Goal: Task Accomplishment & Management: Complete application form

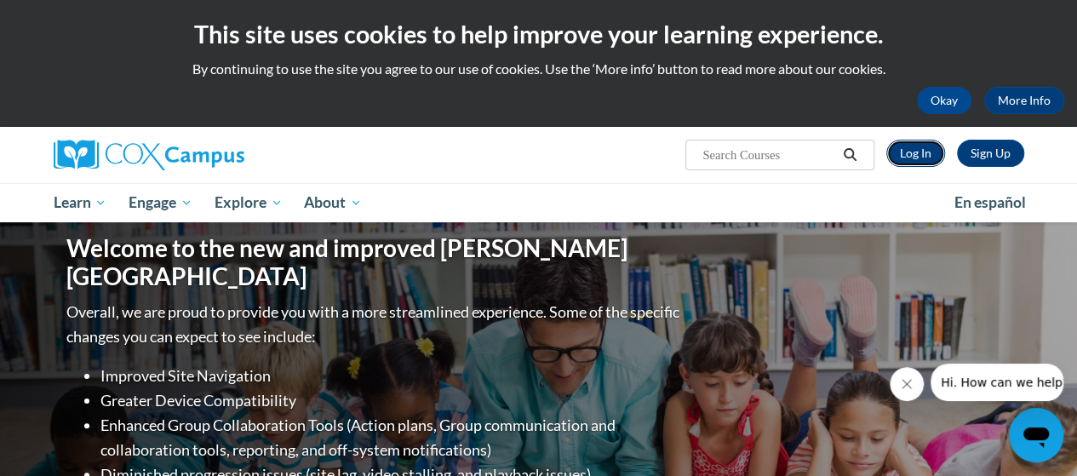
click at [927, 154] on link "Log In" at bounding box center [915, 153] width 59 height 27
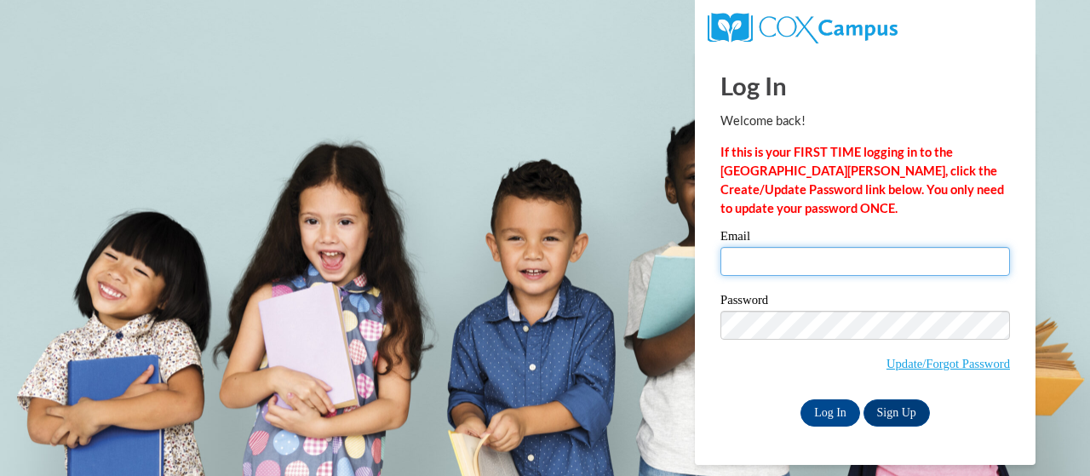
click at [794, 260] on input "Email" at bounding box center [865, 261] width 290 height 29
type input "kehoe.kristen.b@muscogee.k12.ga.us"
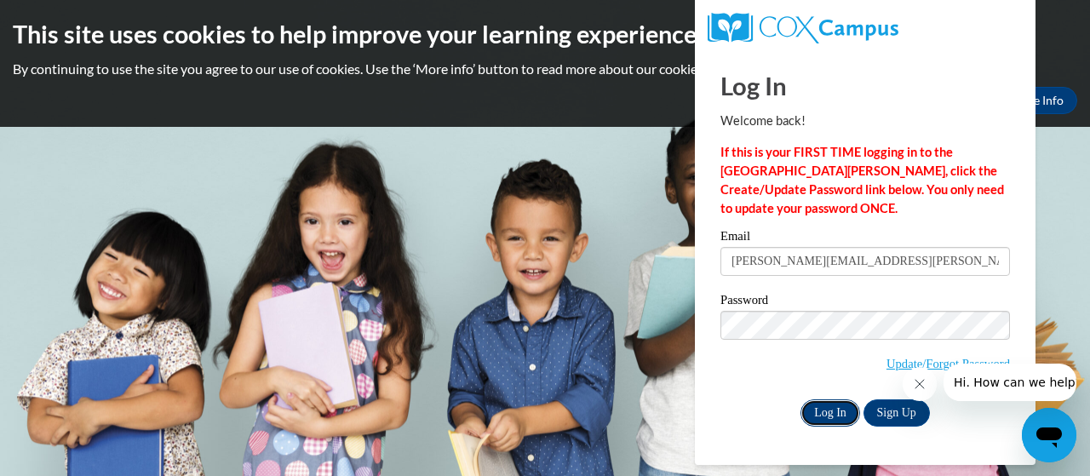
click at [827, 410] on input "Log In" at bounding box center [830, 412] width 60 height 27
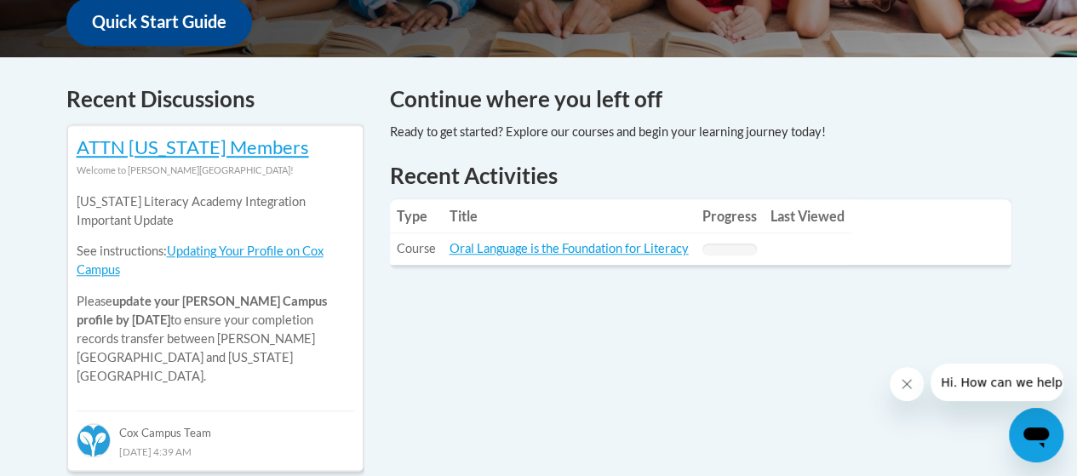
scroll to position [665, 0]
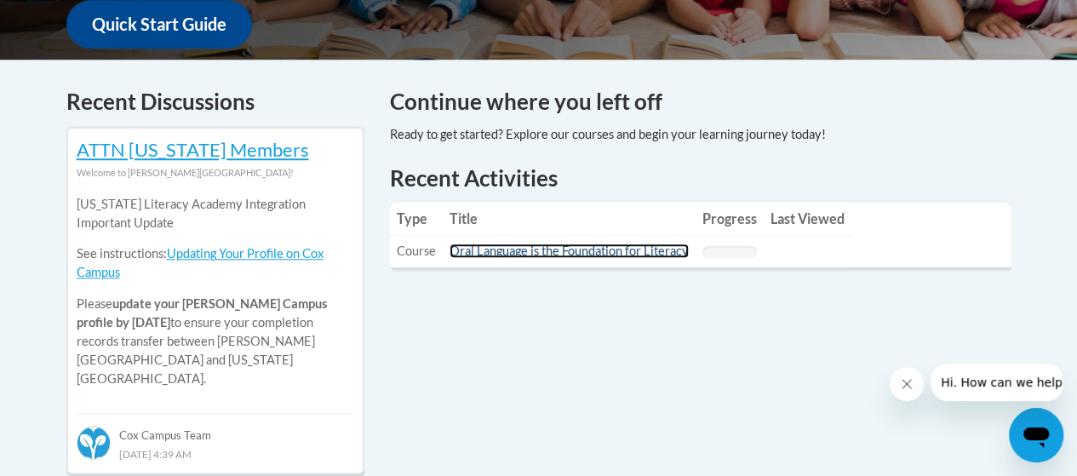
click at [641, 244] on link "Oral Language is the Foundation for Literacy" at bounding box center [569, 251] width 239 height 14
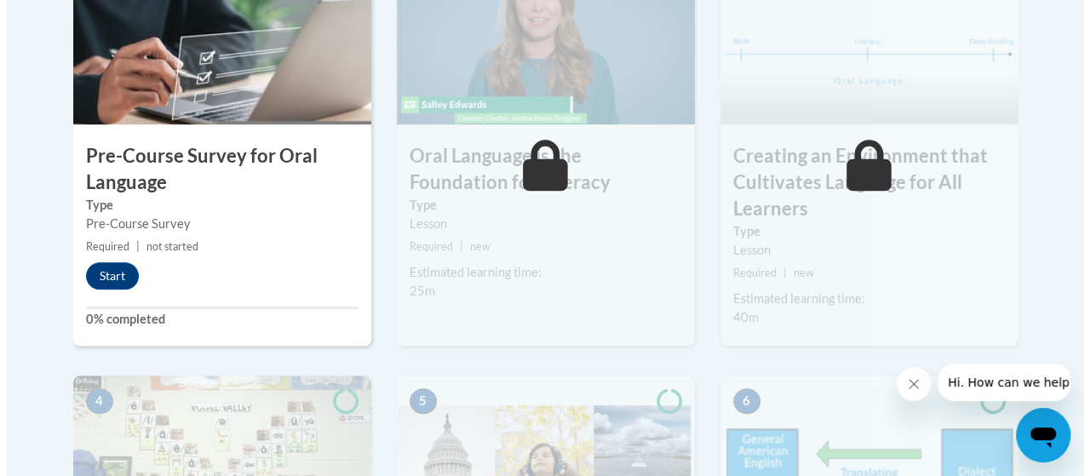
scroll to position [714, 0]
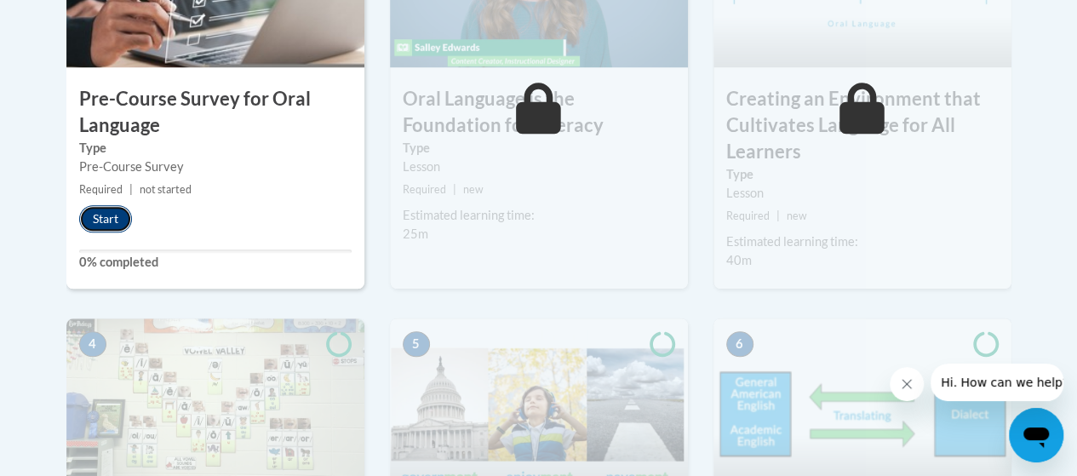
click at [119, 209] on button "Start" at bounding box center [105, 218] width 53 height 27
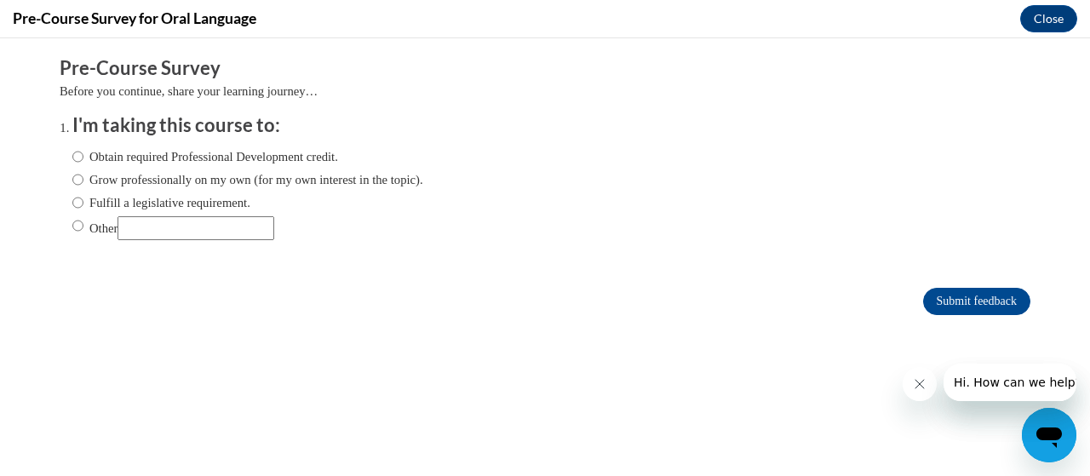
scroll to position [0, 0]
click at [72, 158] on input "Obtain required Professional Development credit." at bounding box center [77, 156] width 11 height 19
radio input "true"
click at [937, 301] on input "Submit feedback" at bounding box center [976, 301] width 107 height 27
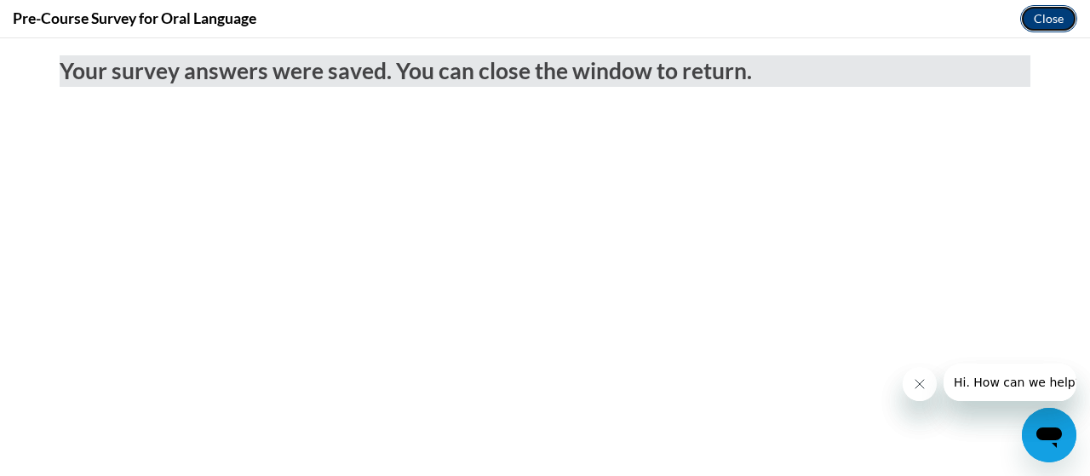
click at [1049, 14] on button "Close" at bounding box center [1048, 18] width 57 height 27
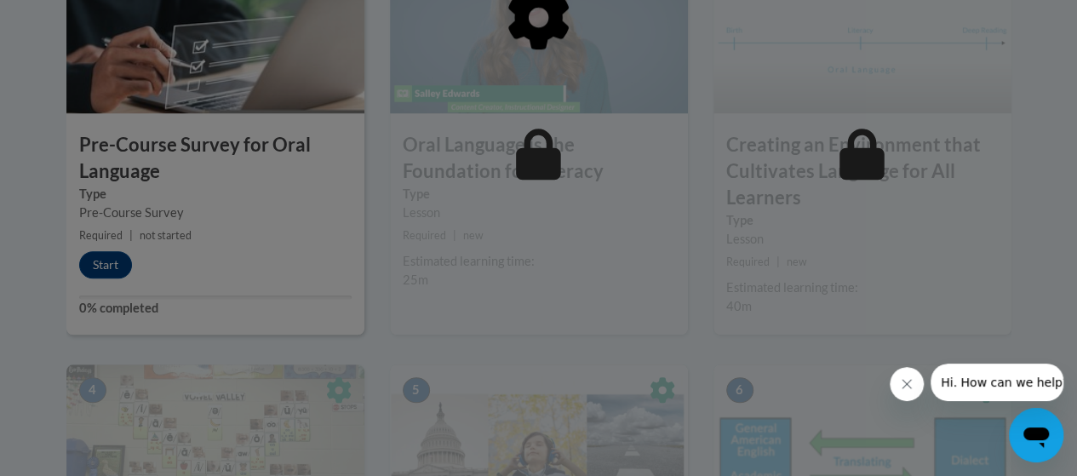
scroll to position [667, 0]
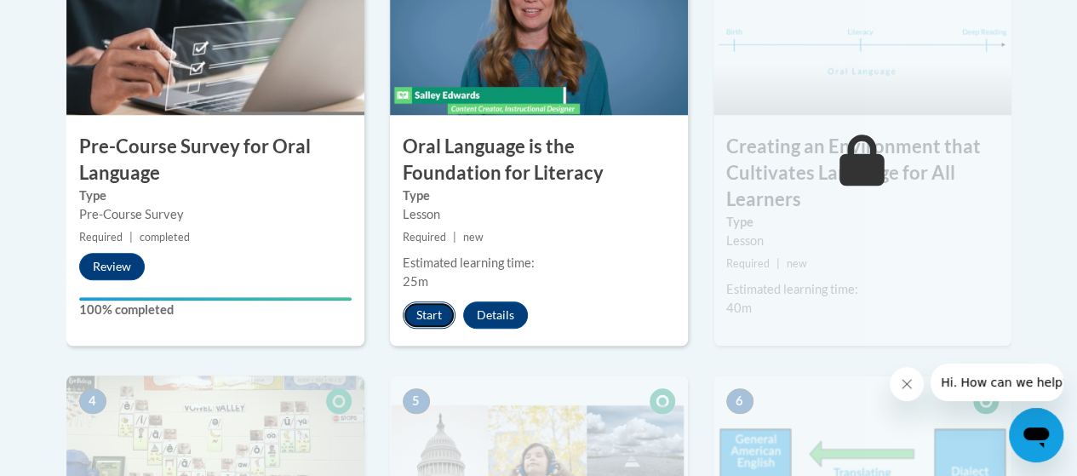
click at [429, 312] on button "Start" at bounding box center [429, 314] width 53 height 27
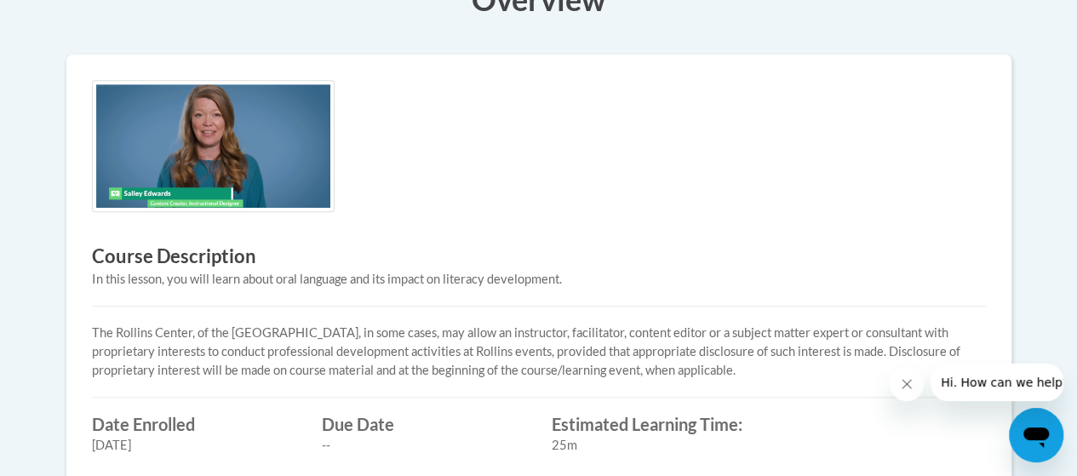
scroll to position [496, 0]
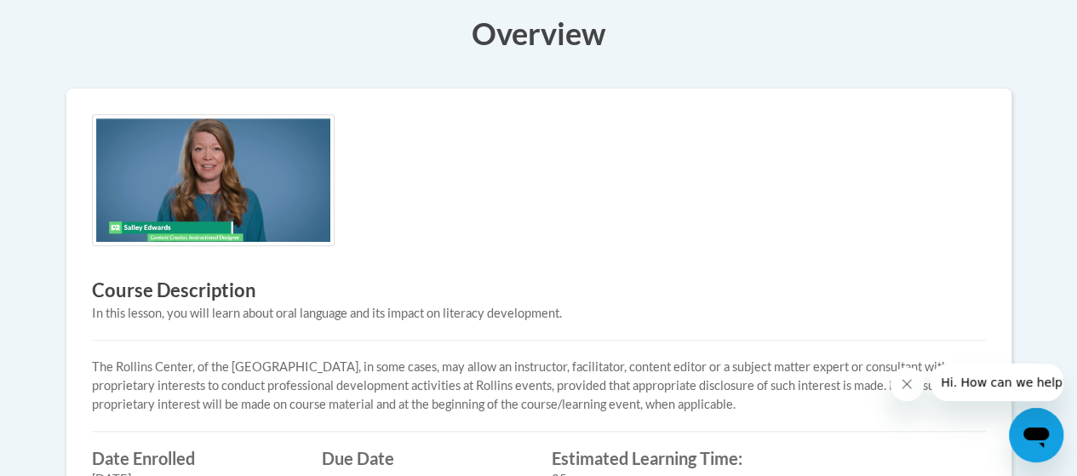
click at [230, 193] on img at bounding box center [213, 180] width 243 height 132
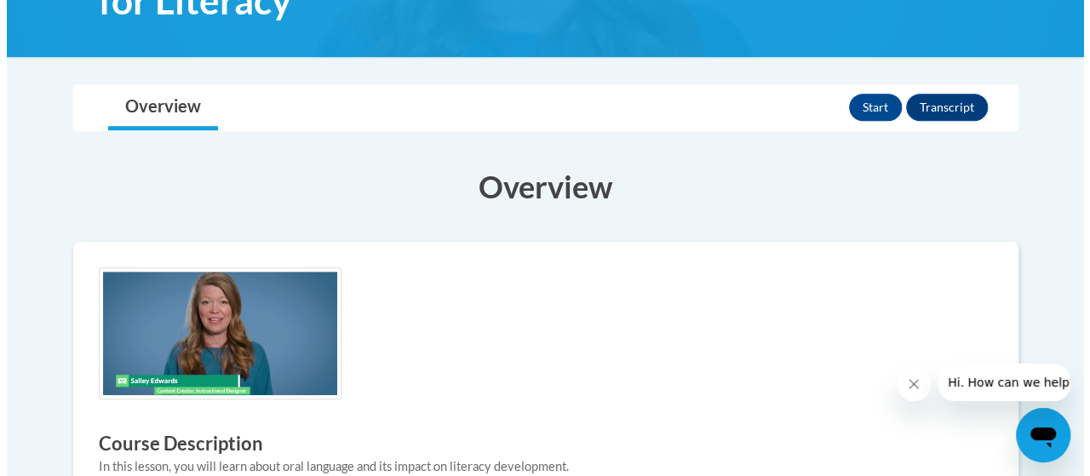
scroll to position [341, 0]
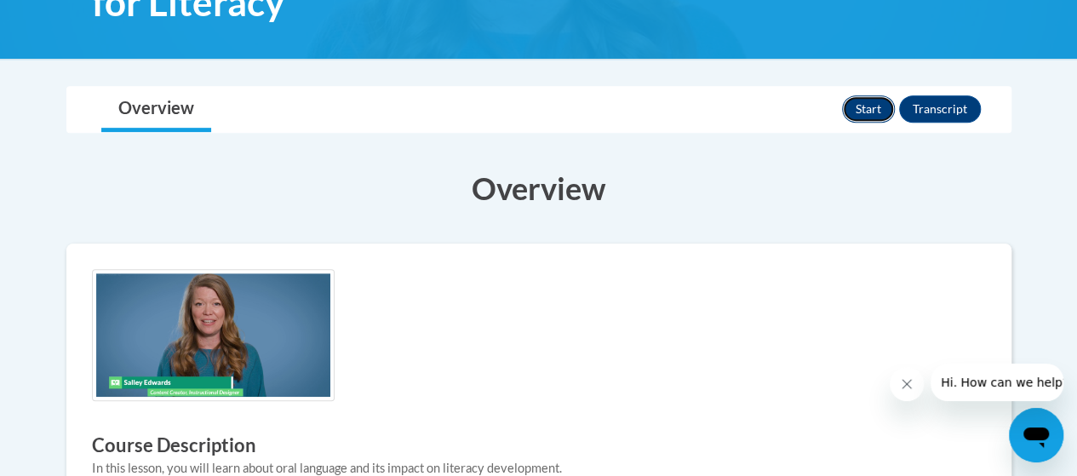
click at [877, 108] on button "Start" at bounding box center [868, 108] width 53 height 27
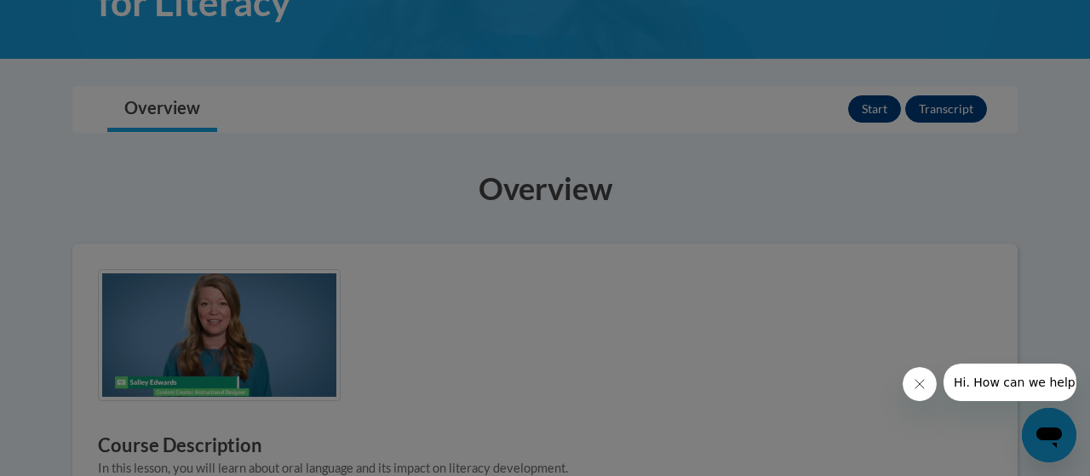
click at [877, 108] on div at bounding box center [545, 238] width 1090 height 476
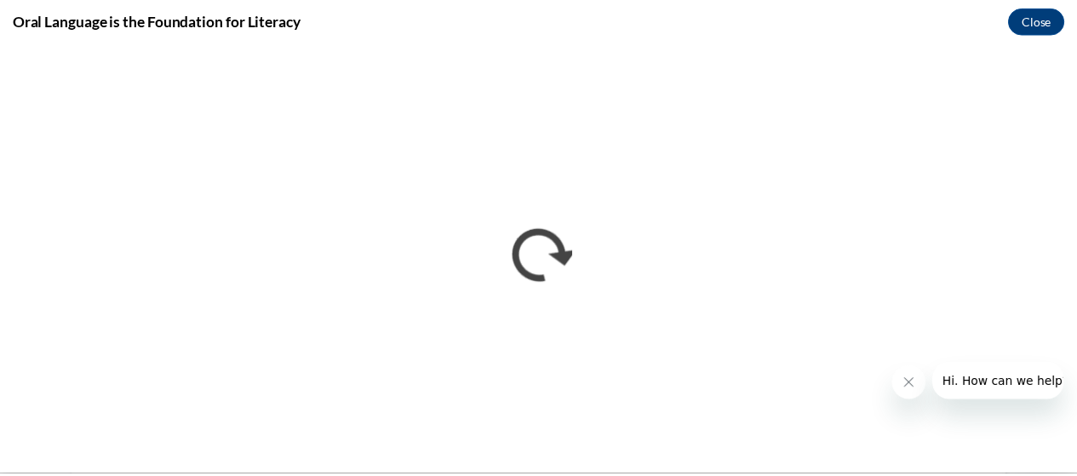
scroll to position [0, 0]
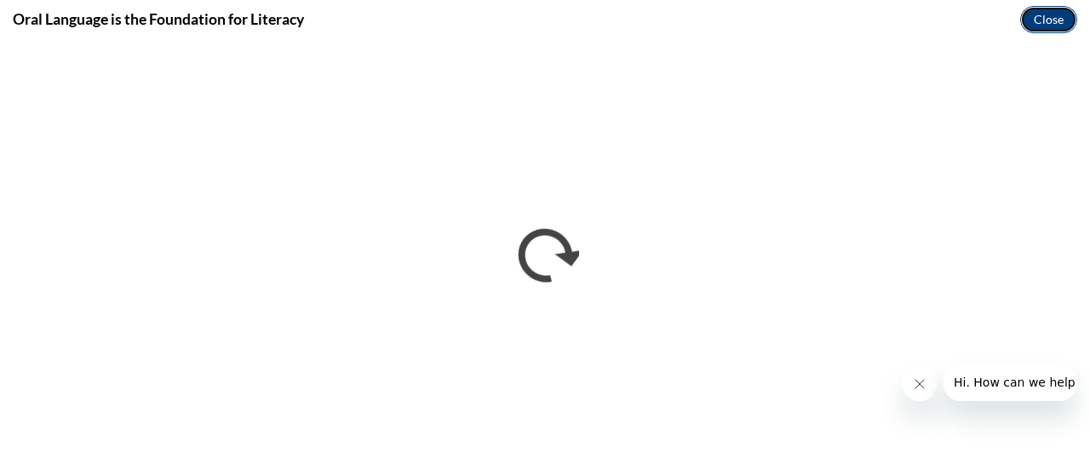
click at [1052, 22] on button "Close" at bounding box center [1048, 19] width 57 height 27
